Goal: Use online tool/utility: Utilize a website feature to perform a specific function

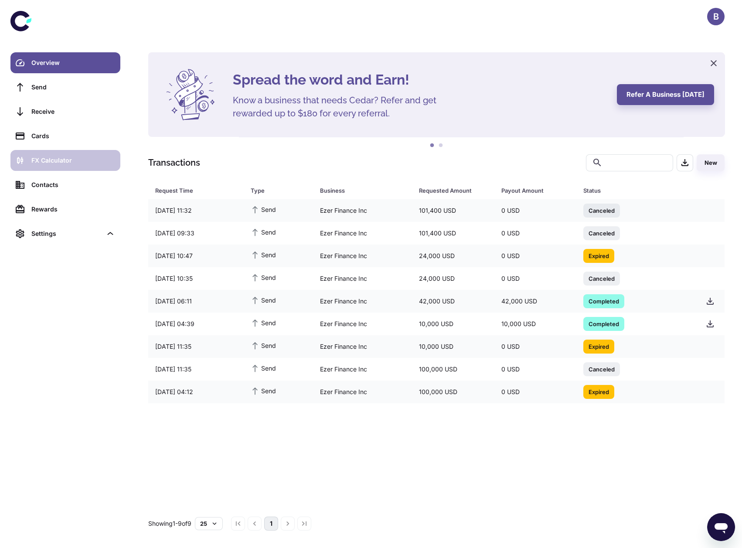
click at [85, 157] on div "FX Calculator" at bounding box center [73, 161] width 84 height 10
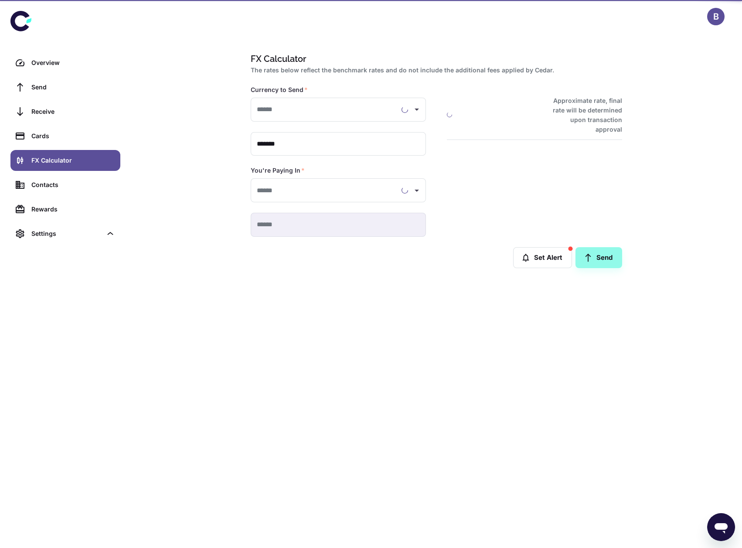
type input "**********"
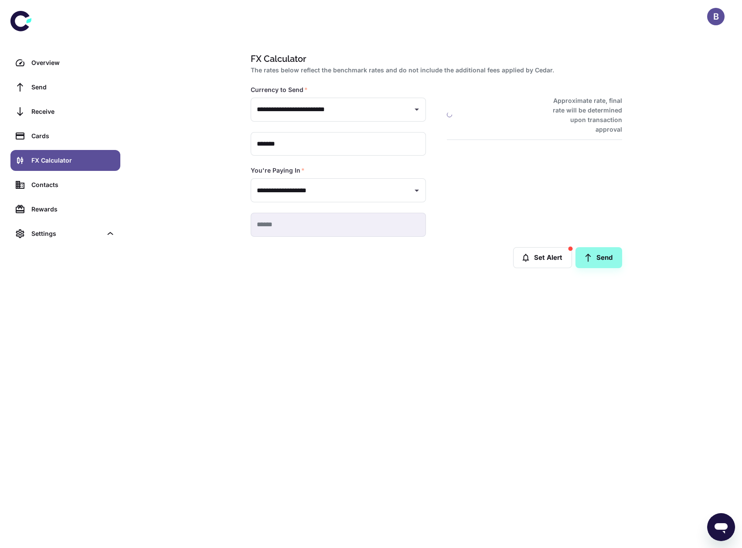
type input "**********"
